Goal: Check status: Check status

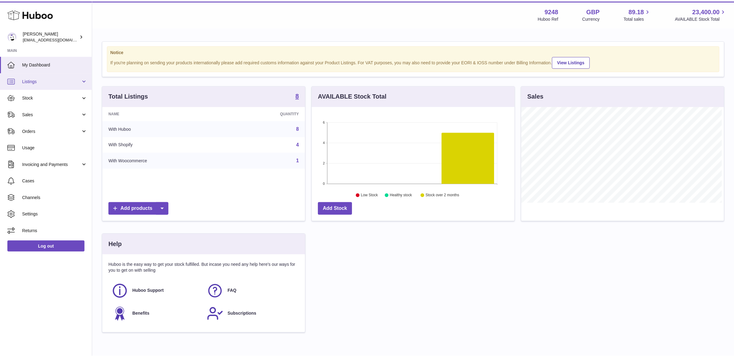
scroll to position [96, 204]
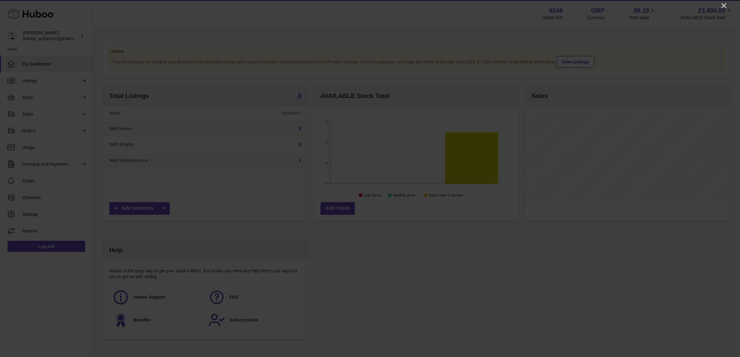
click at [725, 4] on icon "Close" at bounding box center [723, 5] width 7 height 7
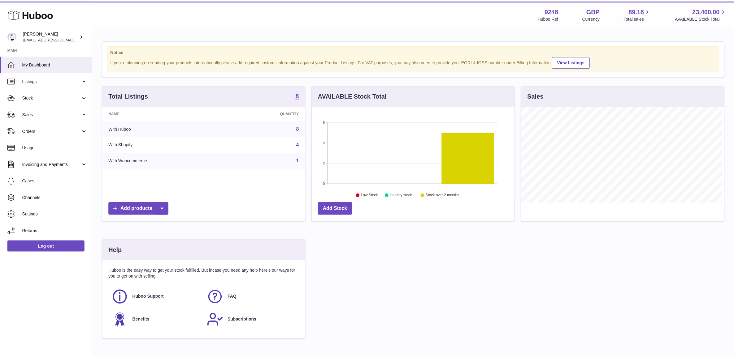
scroll to position [309401, 309295]
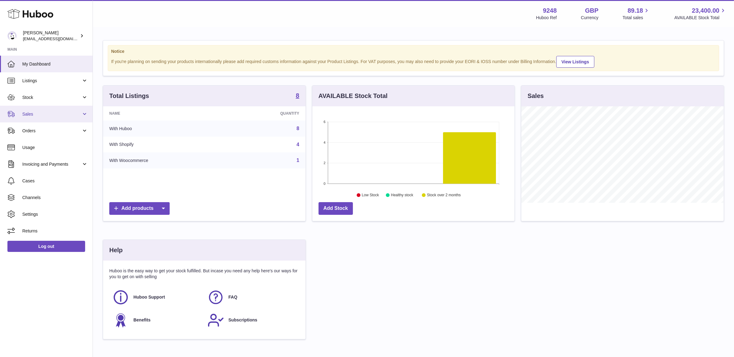
click at [47, 116] on span "Sales" at bounding box center [51, 114] width 59 height 6
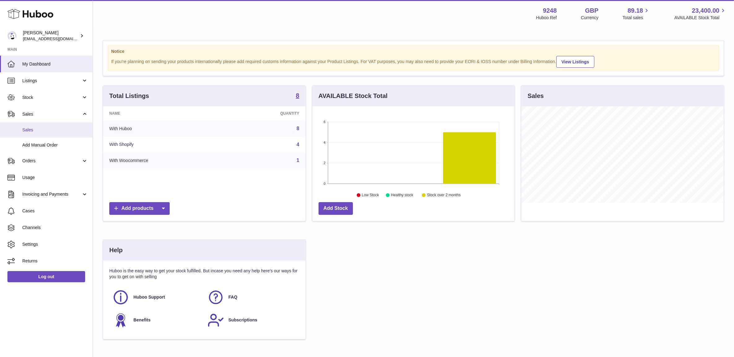
click at [50, 134] on link "Sales" at bounding box center [46, 130] width 93 height 15
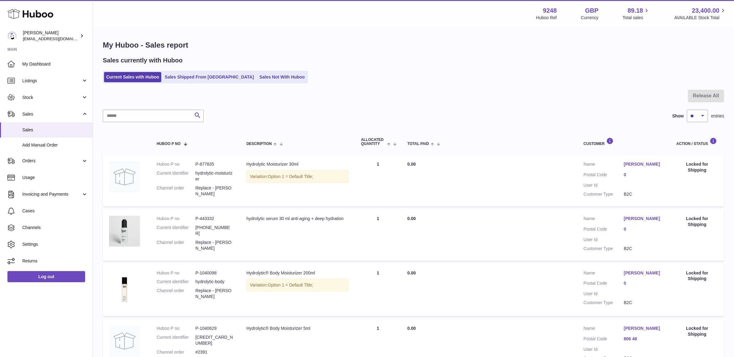
click at [186, 84] on div "My Huboo - Sales report Sales currently with Huboo Current Sales with Huboo Sal…" at bounding box center [413, 234] width 641 height 413
click at [186, 80] on link "Sales Shipped From Huboo" at bounding box center [208, 77] width 93 height 10
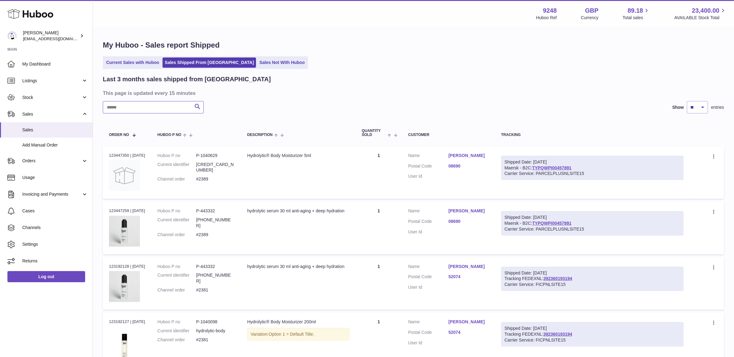
click at [155, 109] on input "text" at bounding box center [153, 107] width 101 height 12
paste input "*****"
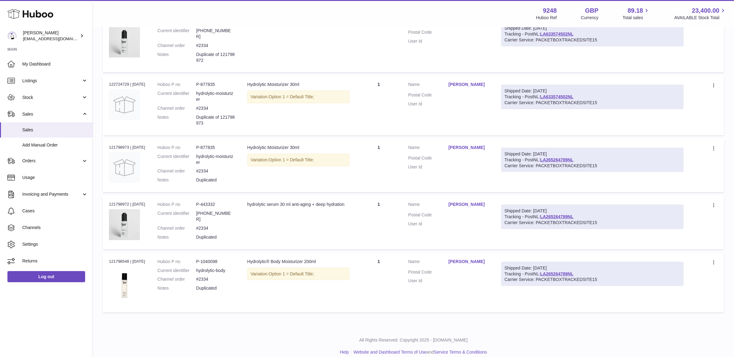
scroll to position [81, 0]
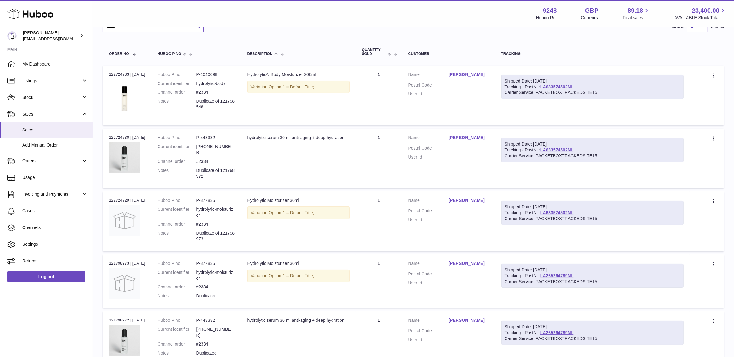
type input "*****"
click at [570, 89] on link "LA633574502NL" at bounding box center [556, 86] width 33 height 5
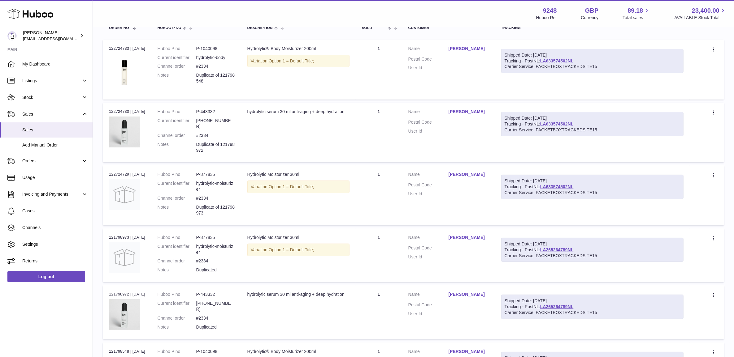
scroll to position [120, 0]
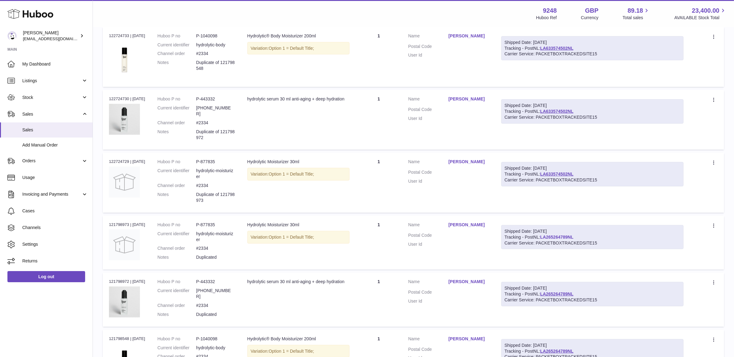
click at [552, 235] on link "LA265264789NL" at bounding box center [556, 237] width 33 height 5
